Goal: Transaction & Acquisition: Purchase product/service

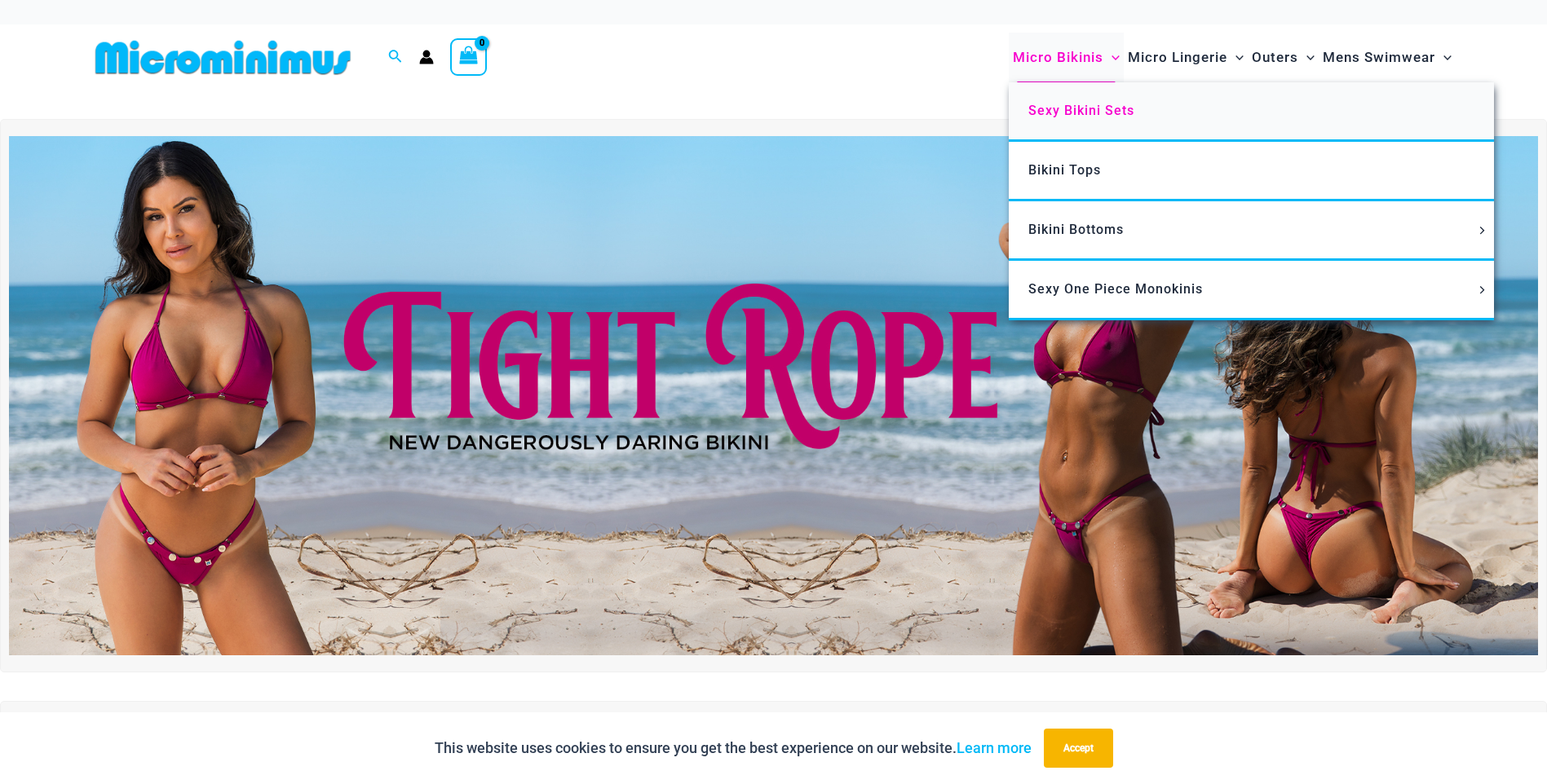
click at [1063, 110] on span "Sexy Bikini Sets" at bounding box center [1081, 111] width 106 height 15
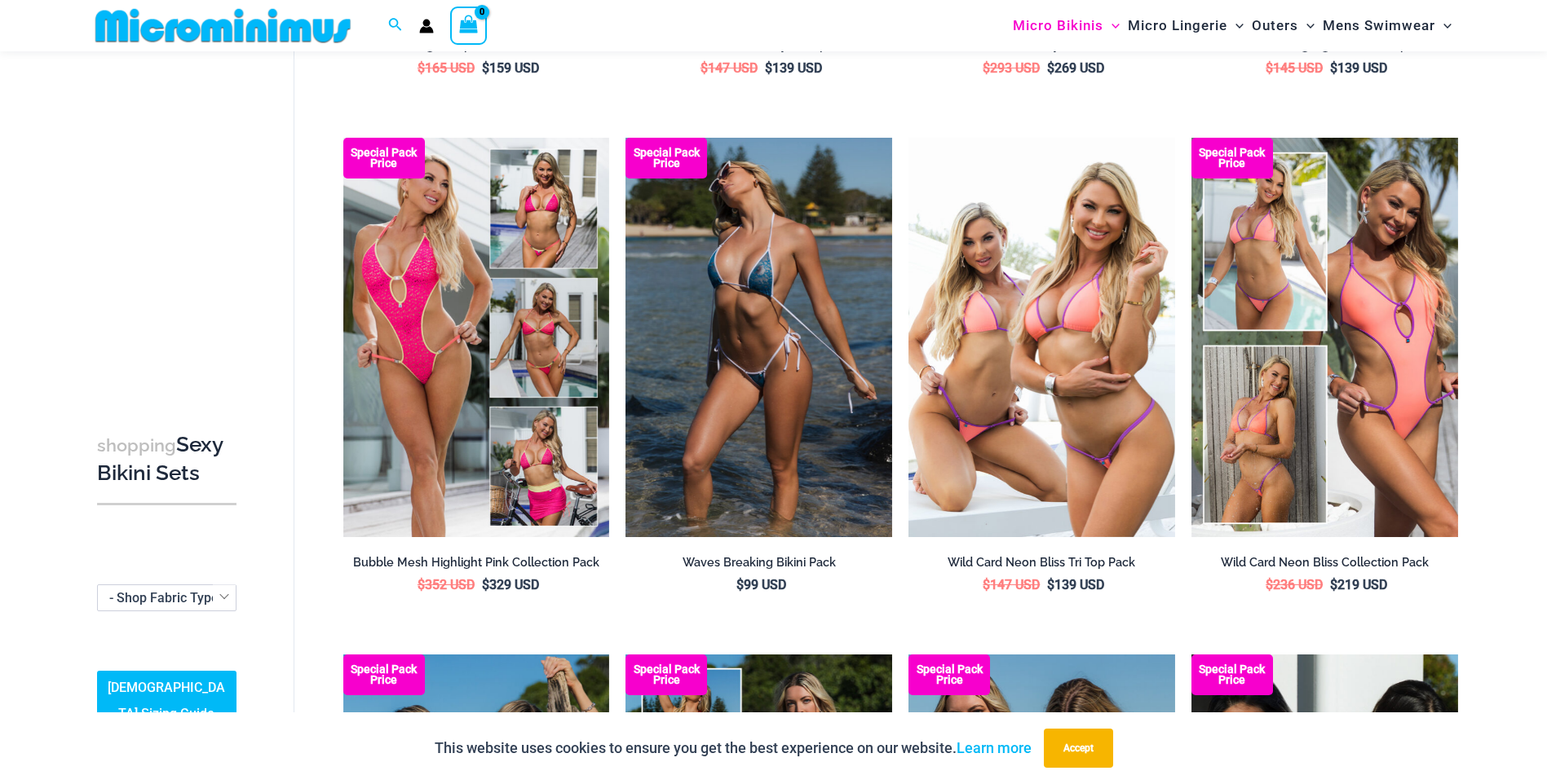
scroll to position [557, 0]
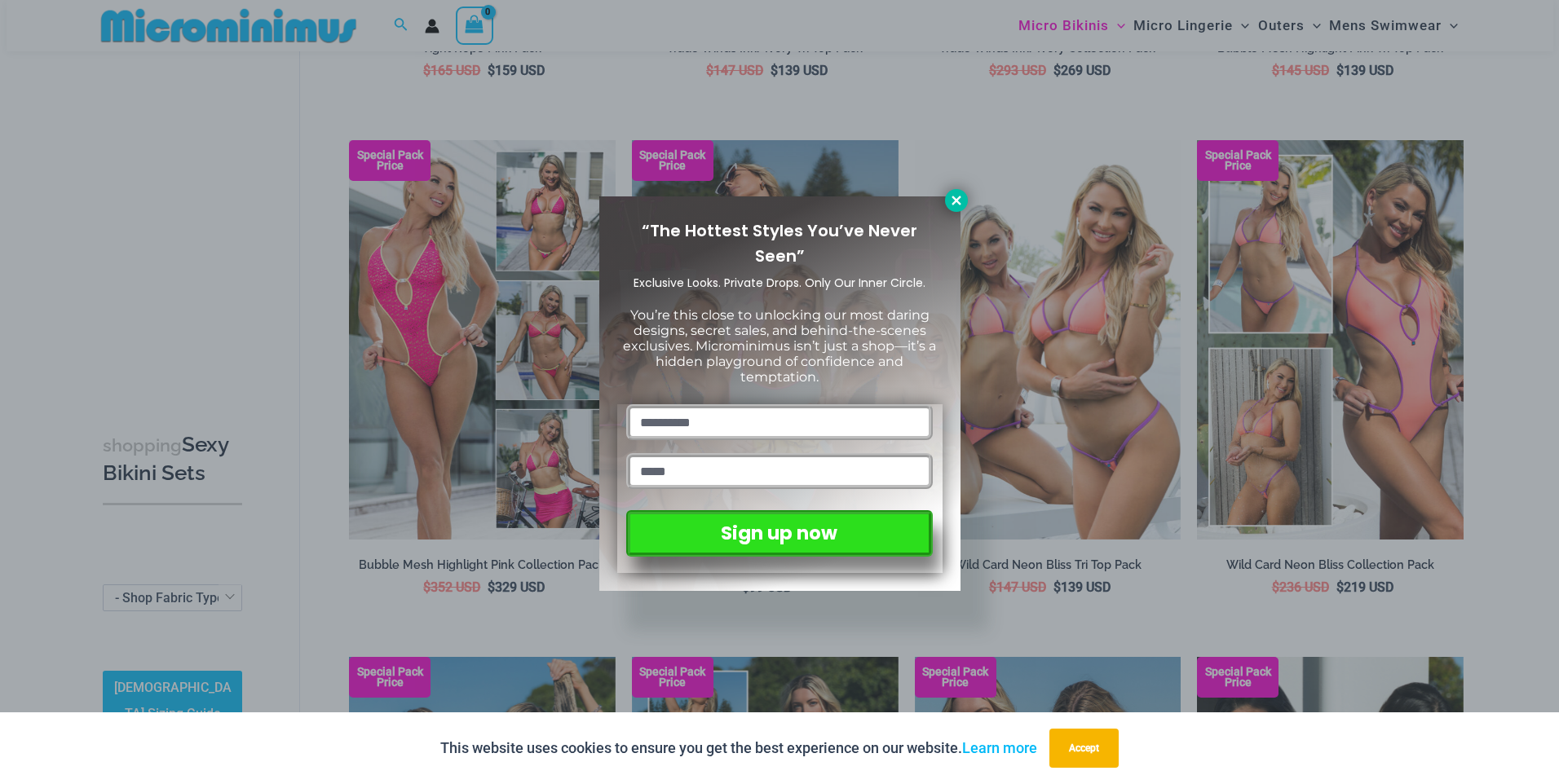
click at [956, 205] on icon at bounding box center [956, 200] width 14 height 14
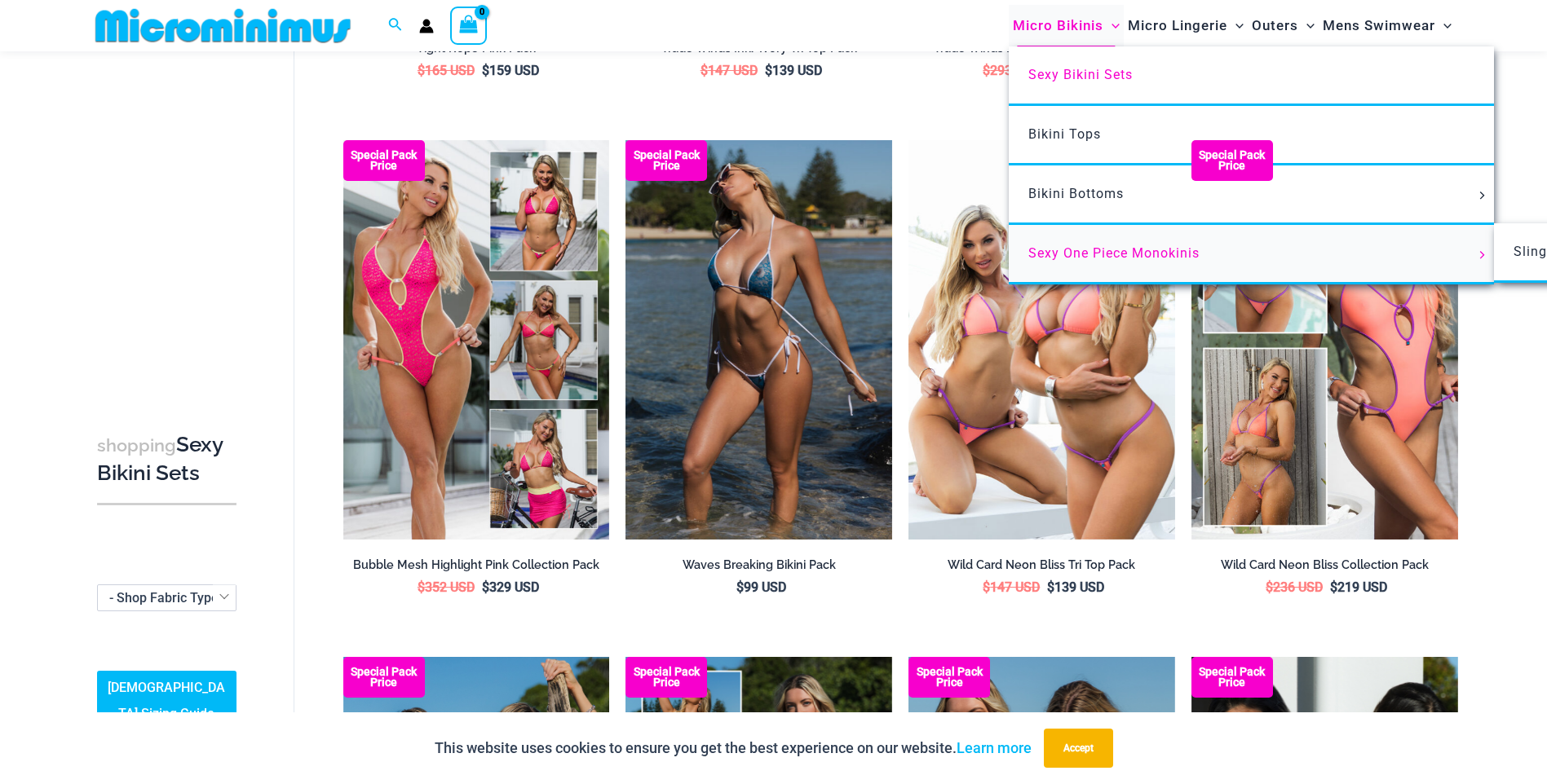
click at [1148, 254] on span "Sexy One Piece Monokinis" at bounding box center [1114, 253] width 171 height 15
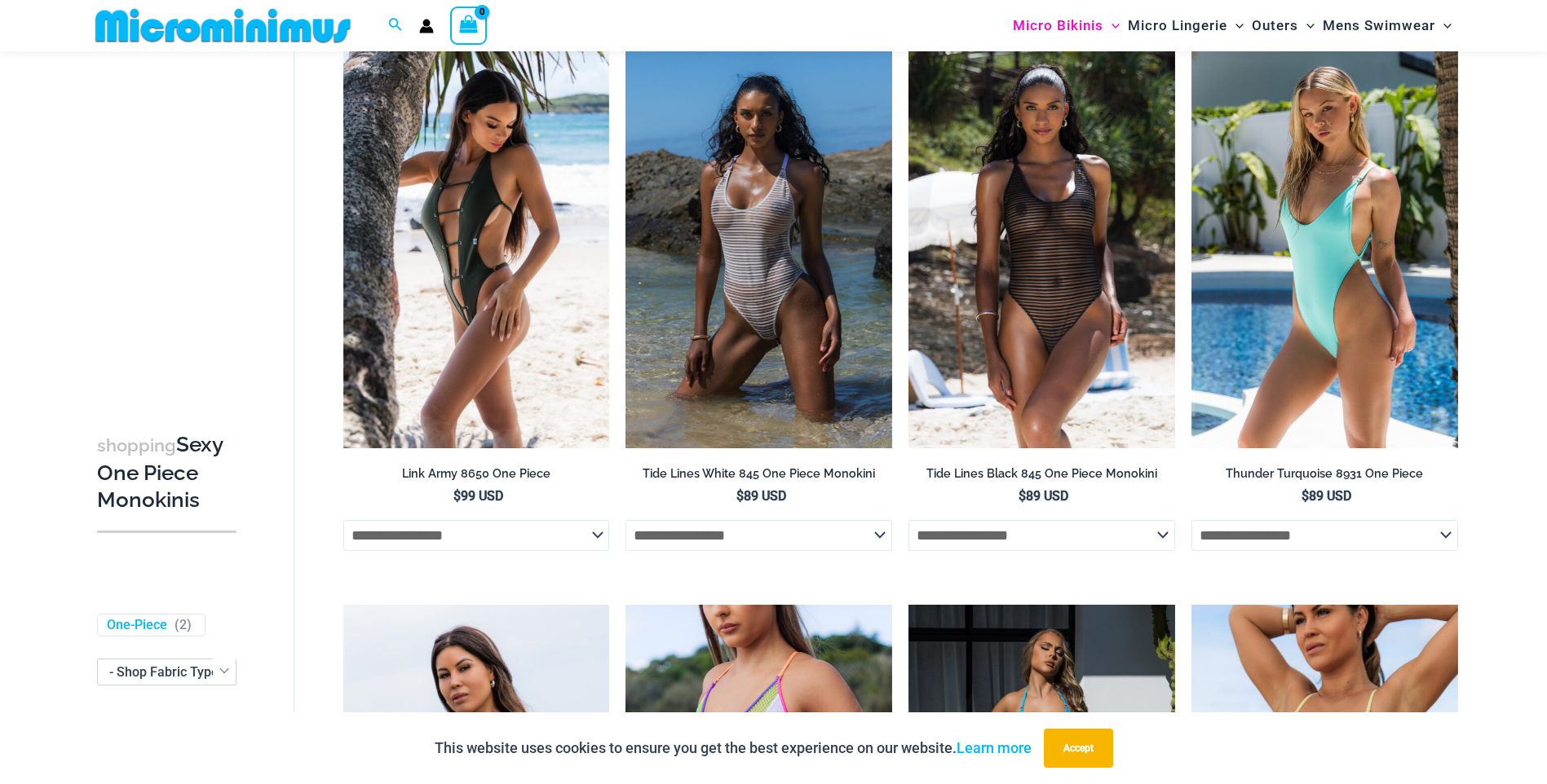
scroll to position [1864, 0]
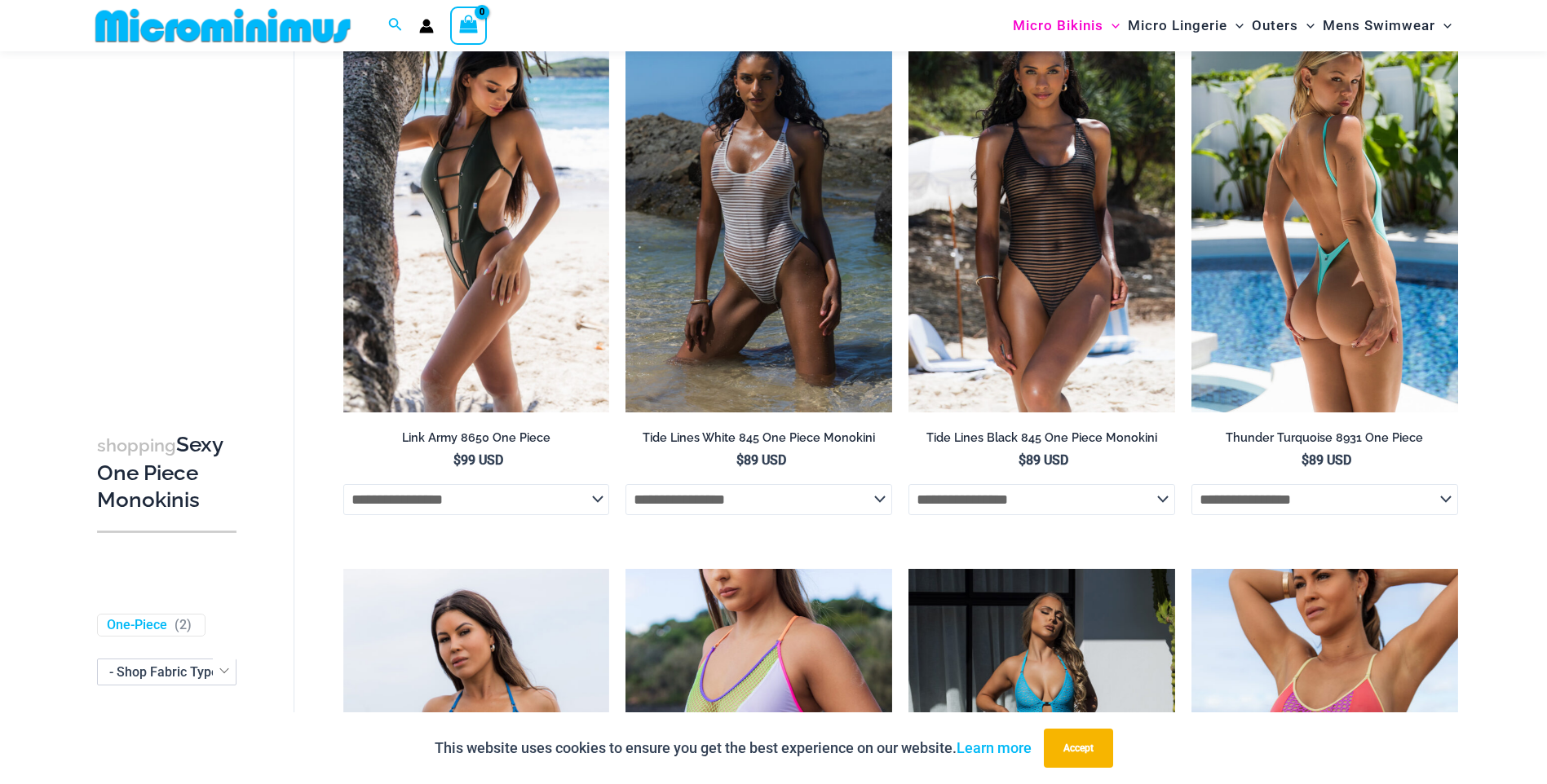
click at [1354, 242] on img at bounding box center [1325, 213] width 266 height 400
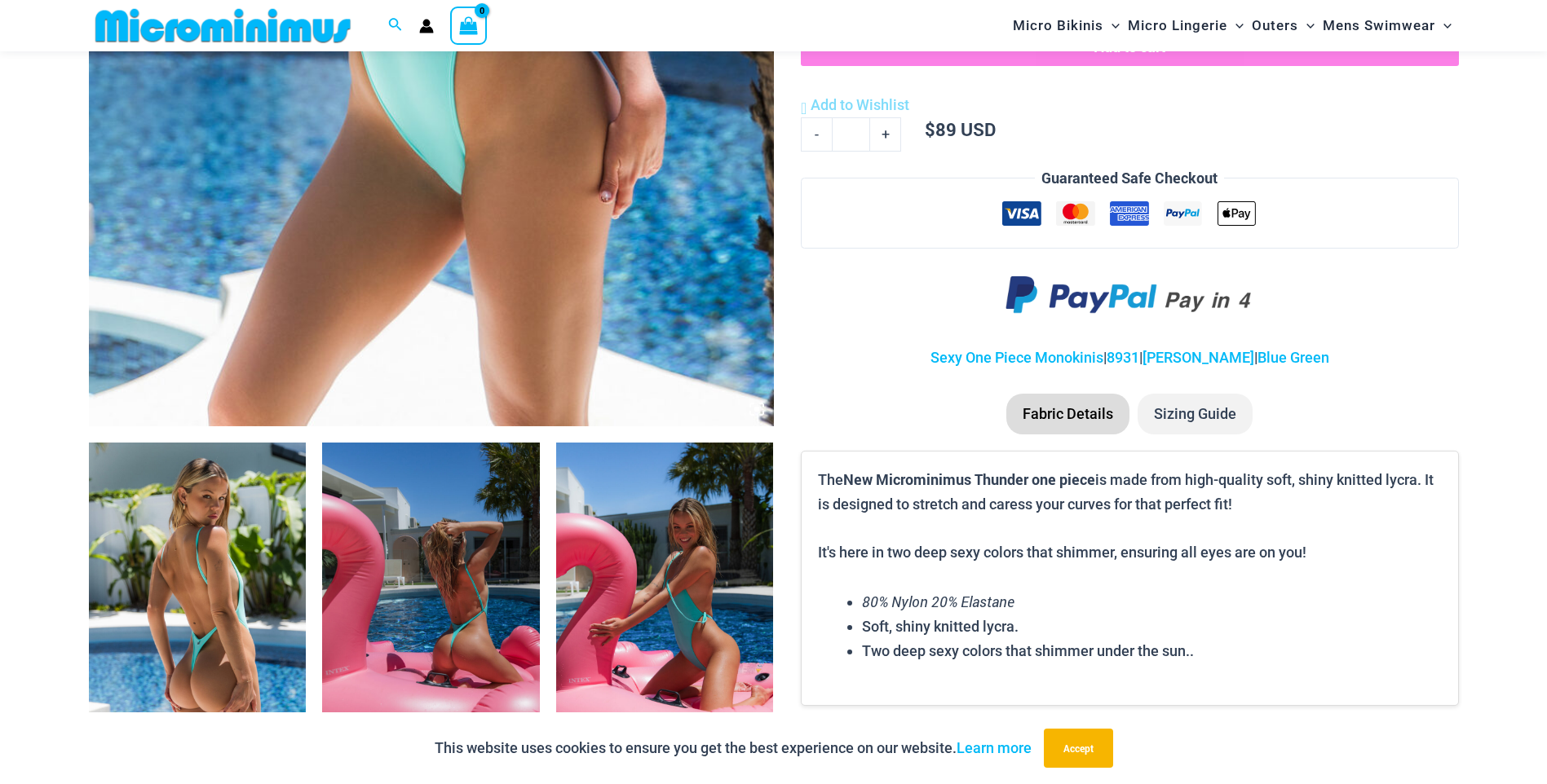
scroll to position [721, 0]
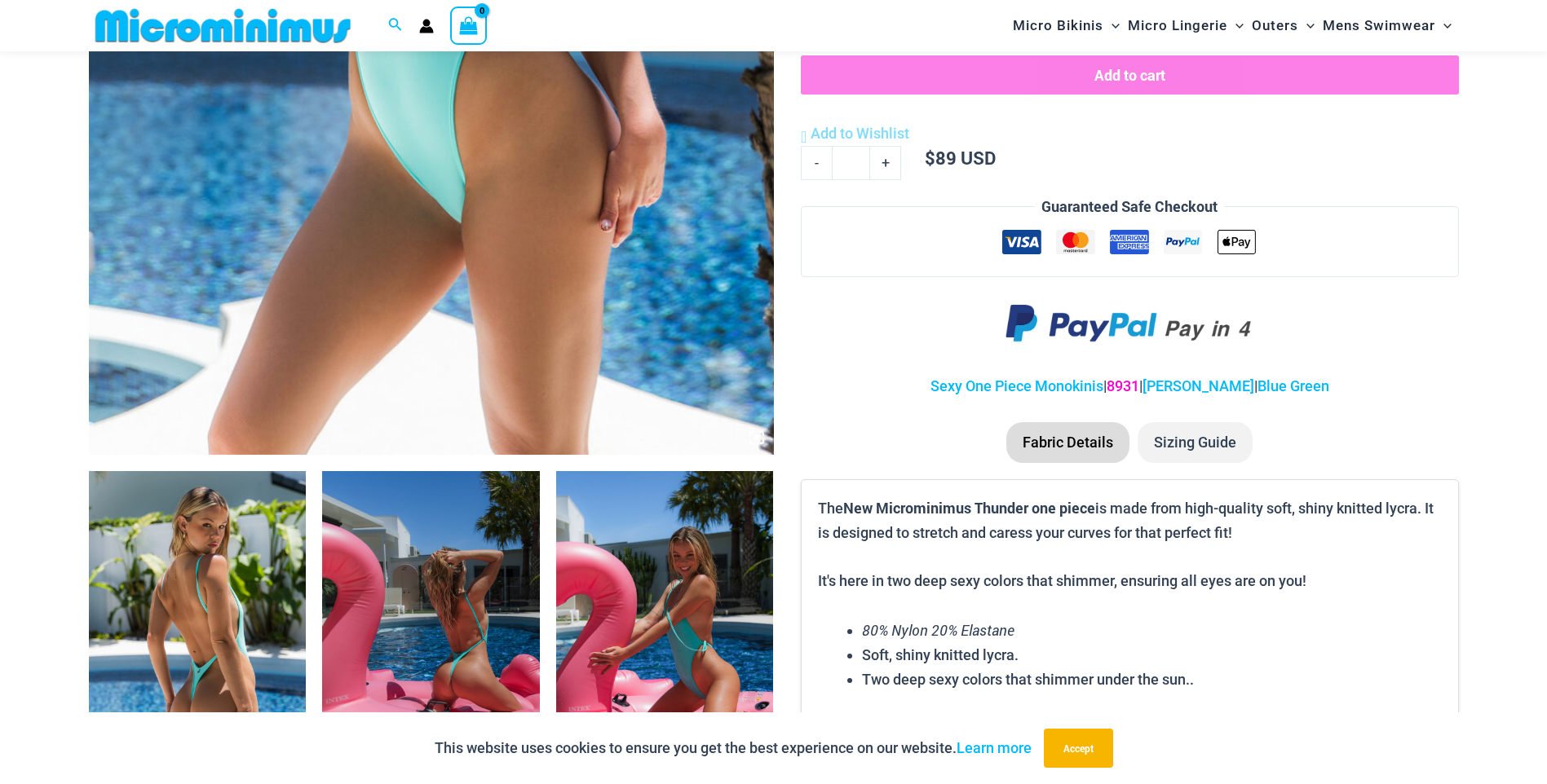
click at [1139, 389] on link "8931" at bounding box center [1123, 386] width 32 height 17
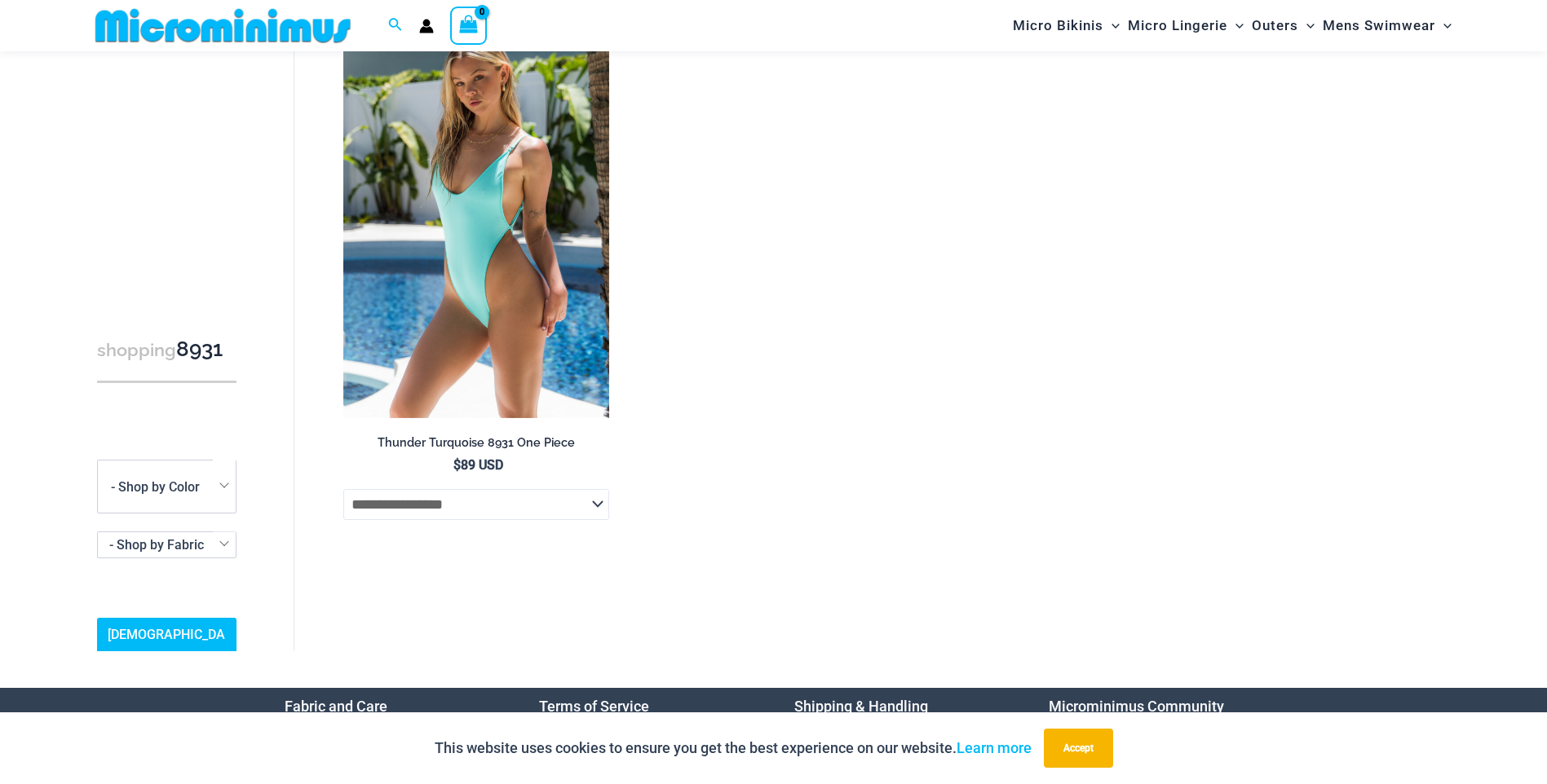
scroll to position [69, 0]
